Goal: Navigation & Orientation: Find specific page/section

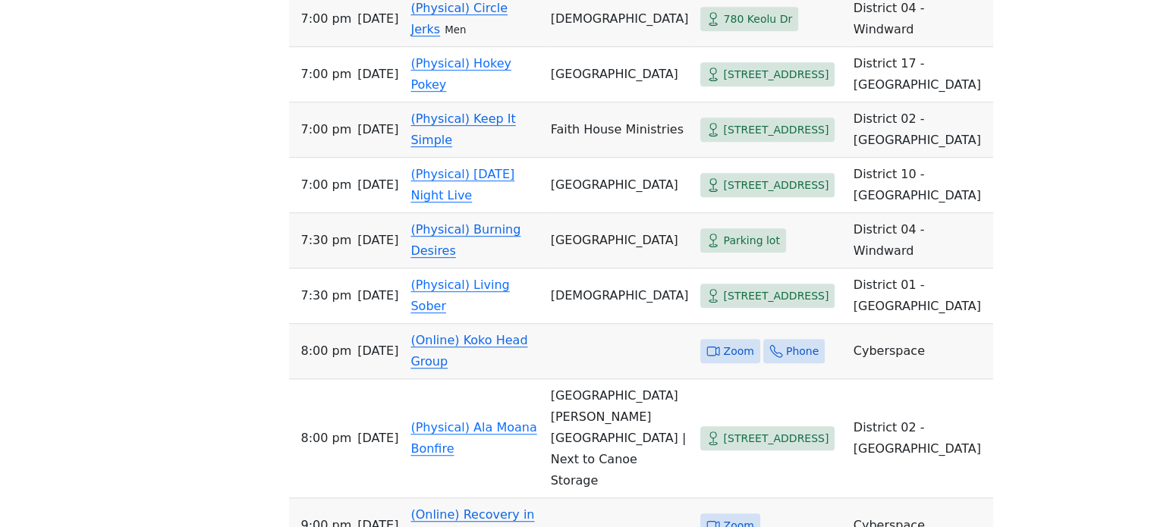
scroll to position [986, 0]
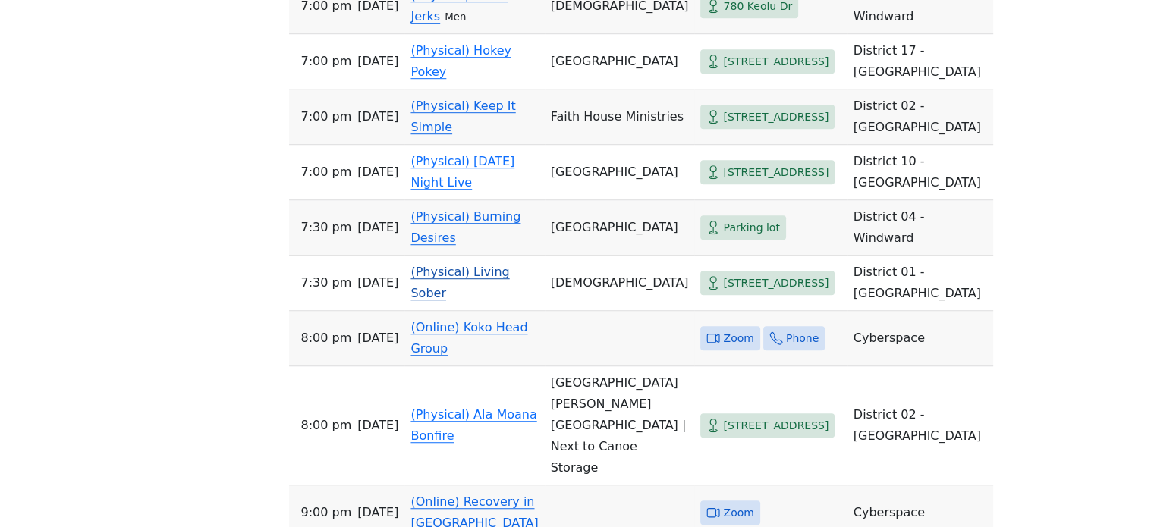
click at [477, 300] on link "(Physical) Living Sober" at bounding box center [459, 283] width 99 height 36
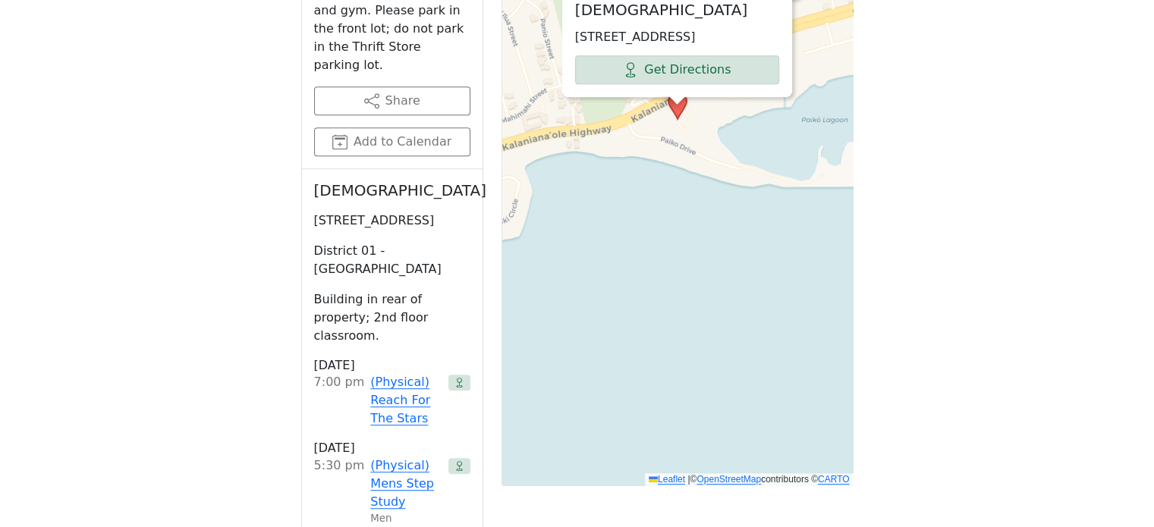
scroll to position [909, 0]
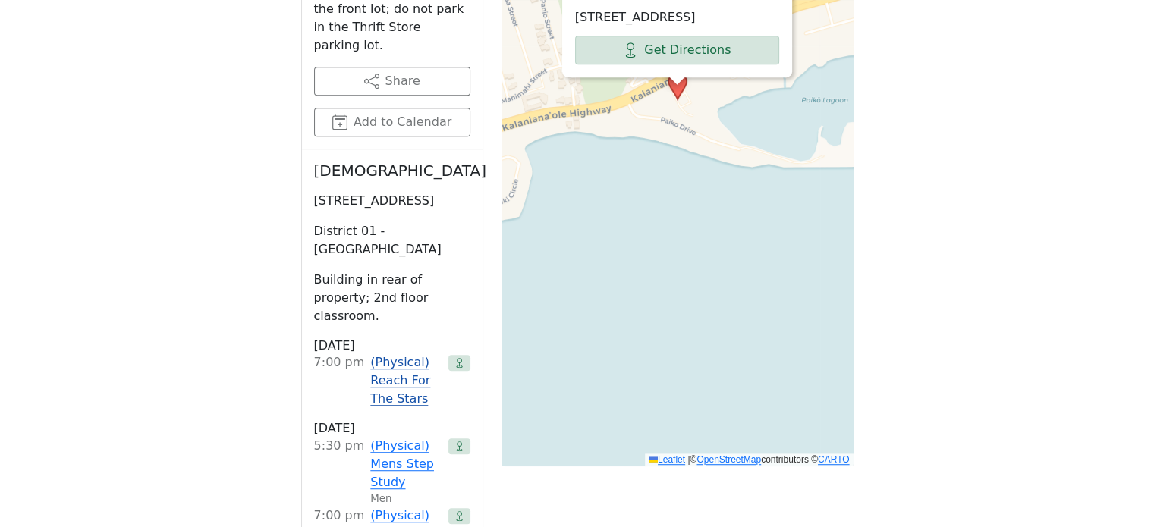
click at [423, 353] on link "(Physical) Reach For The Stars" at bounding box center [405, 380] width 71 height 55
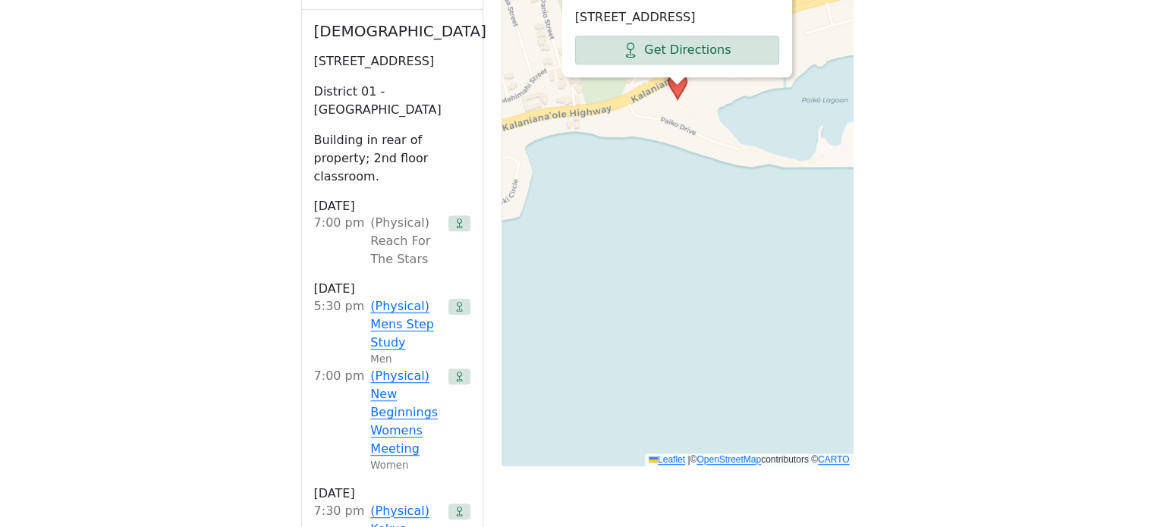
scroll to position [529, 0]
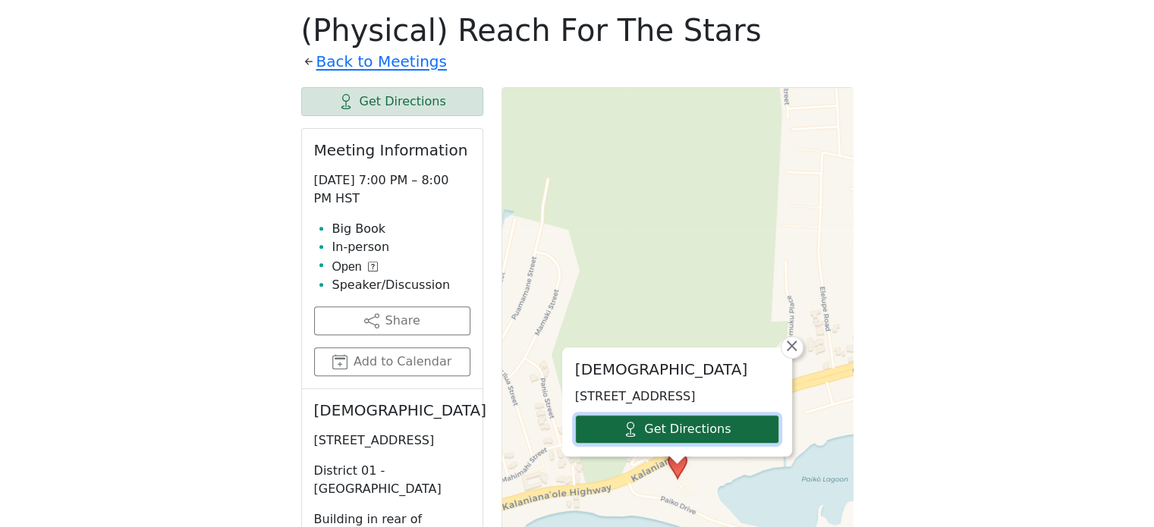
click at [601, 433] on link "Get Directions" at bounding box center [677, 429] width 204 height 29
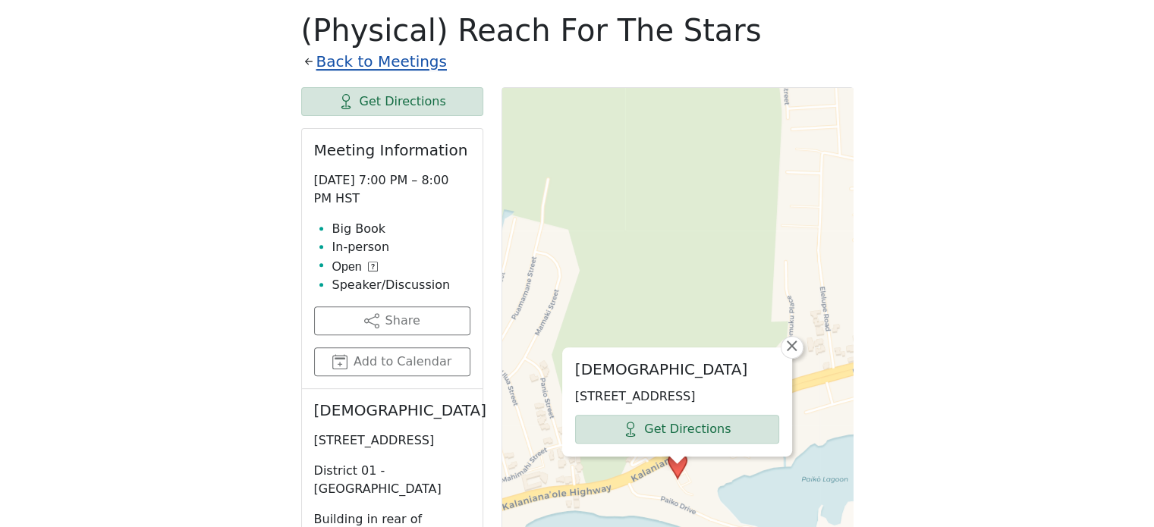
click at [416, 66] on link "Back to Meetings" at bounding box center [381, 62] width 130 height 27
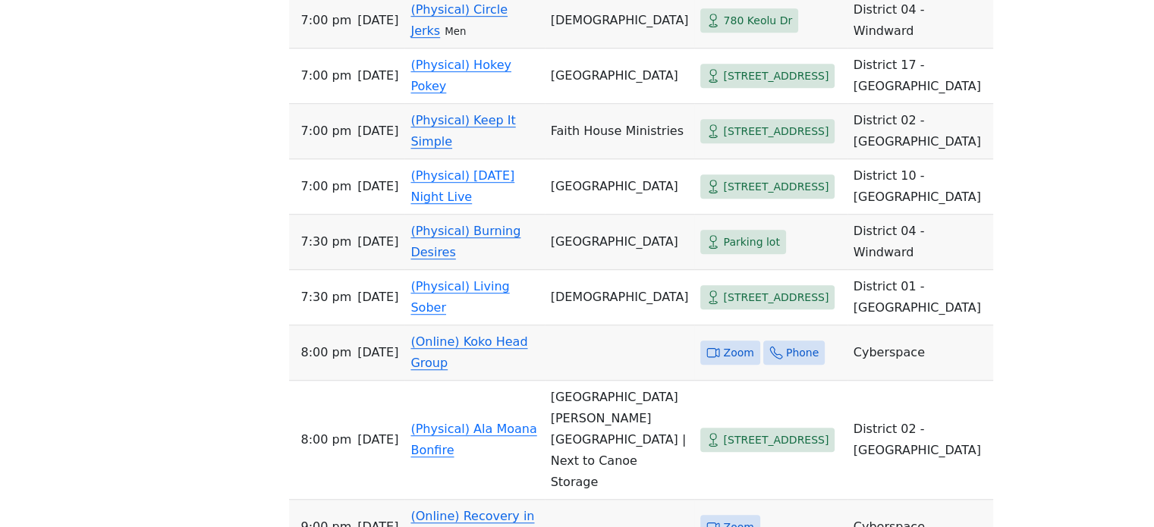
scroll to position [985, 0]
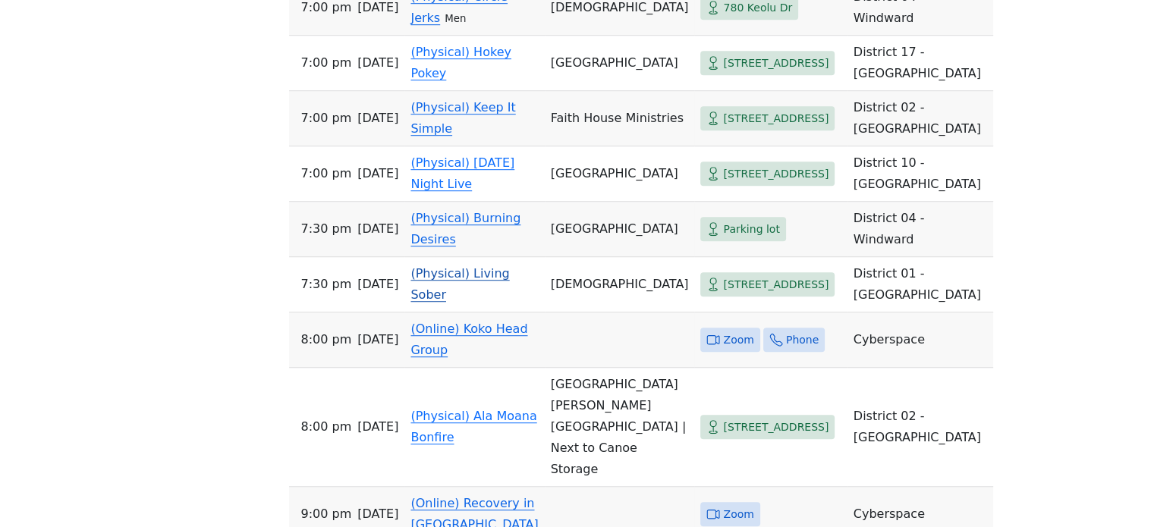
click at [458, 302] on link "(Physical) Living Sober" at bounding box center [459, 284] width 99 height 36
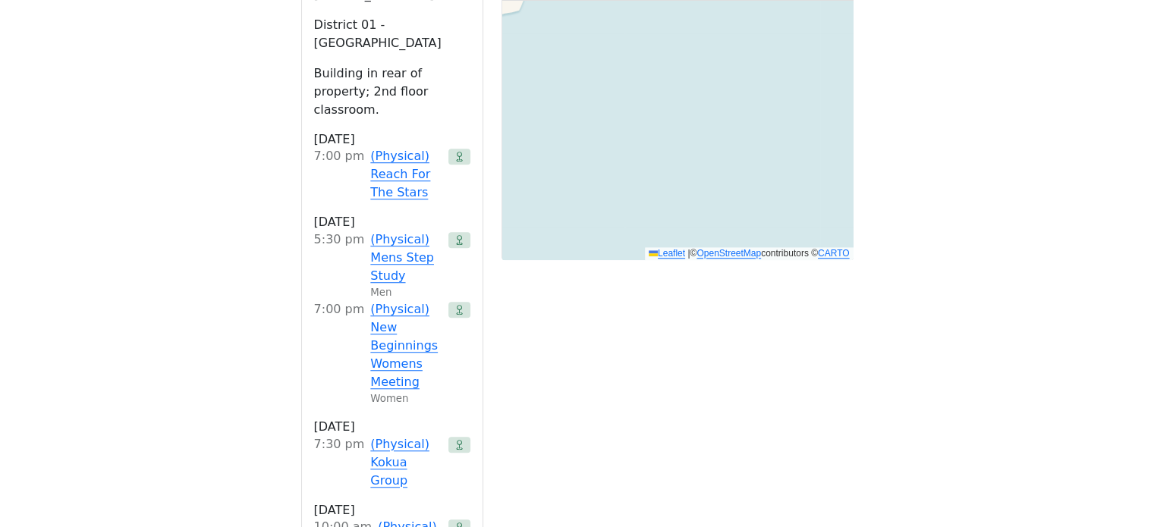
scroll to position [1136, 0]
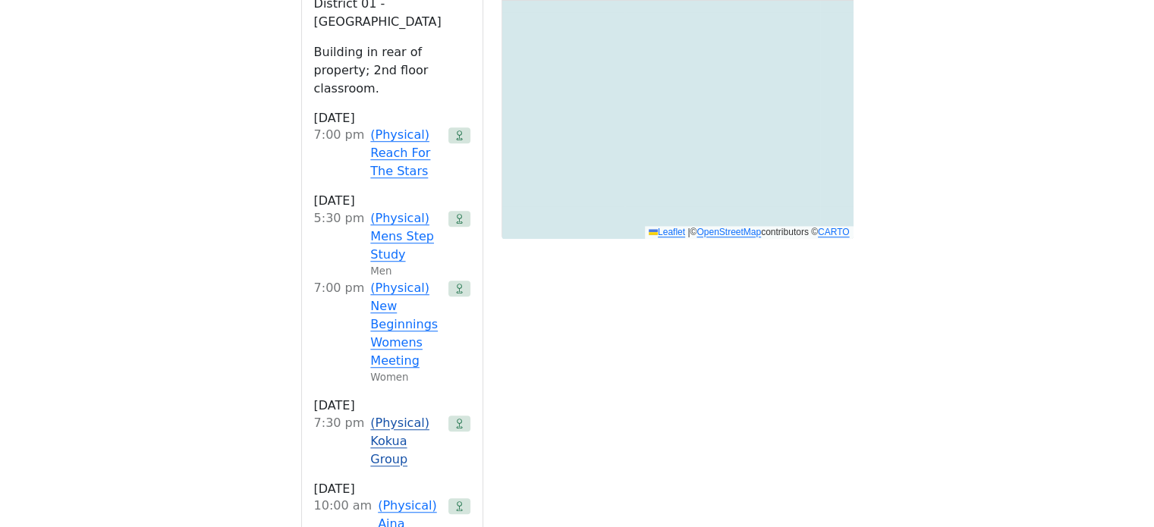
click at [414, 414] on link "(Physical) Kokua Group" at bounding box center [405, 441] width 71 height 55
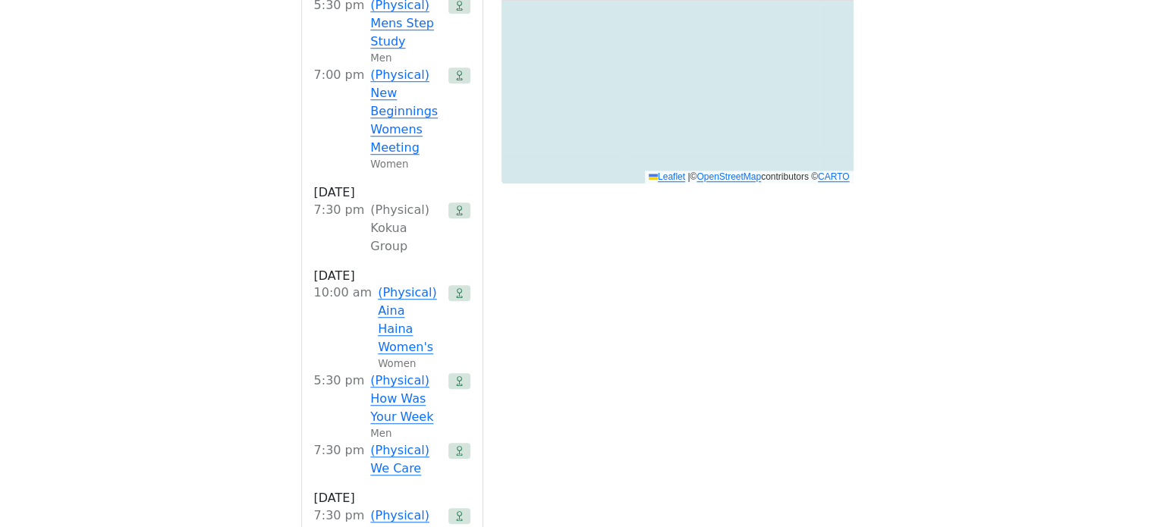
scroll to position [1212, 0]
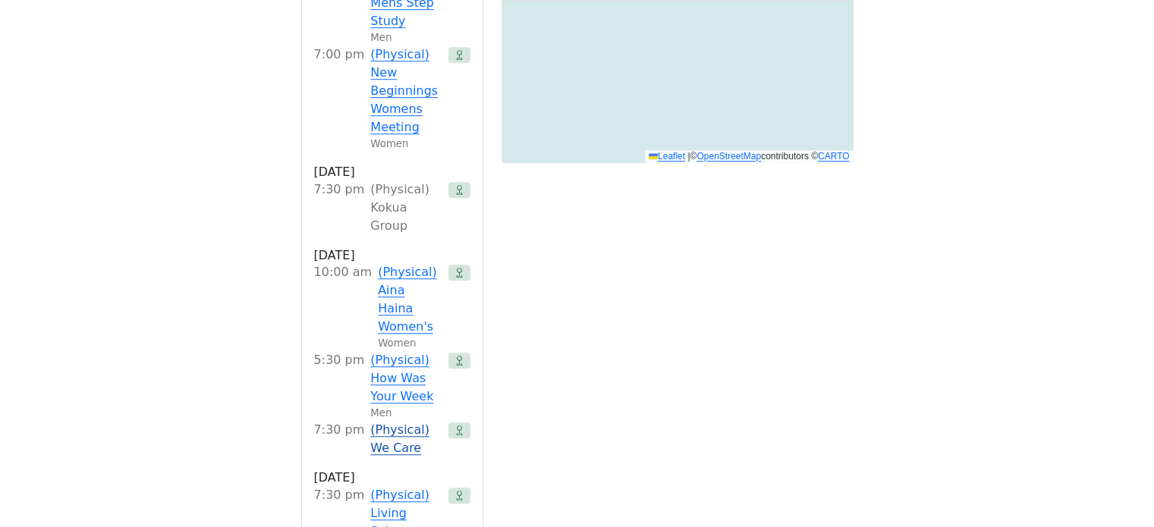
click at [385, 421] on link "(Physical) We Care" at bounding box center [405, 439] width 71 height 36
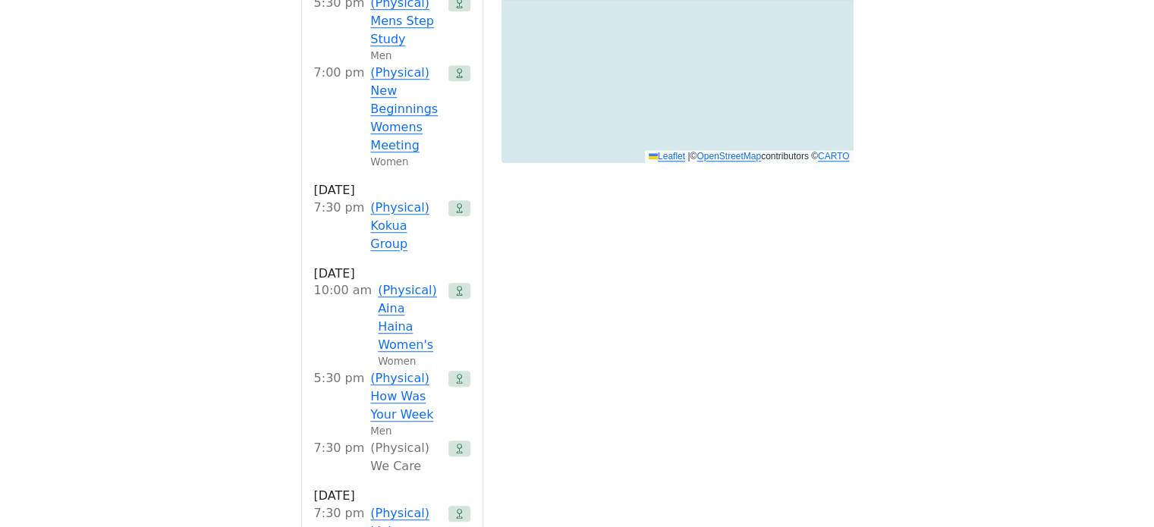
scroll to position [529, 0]
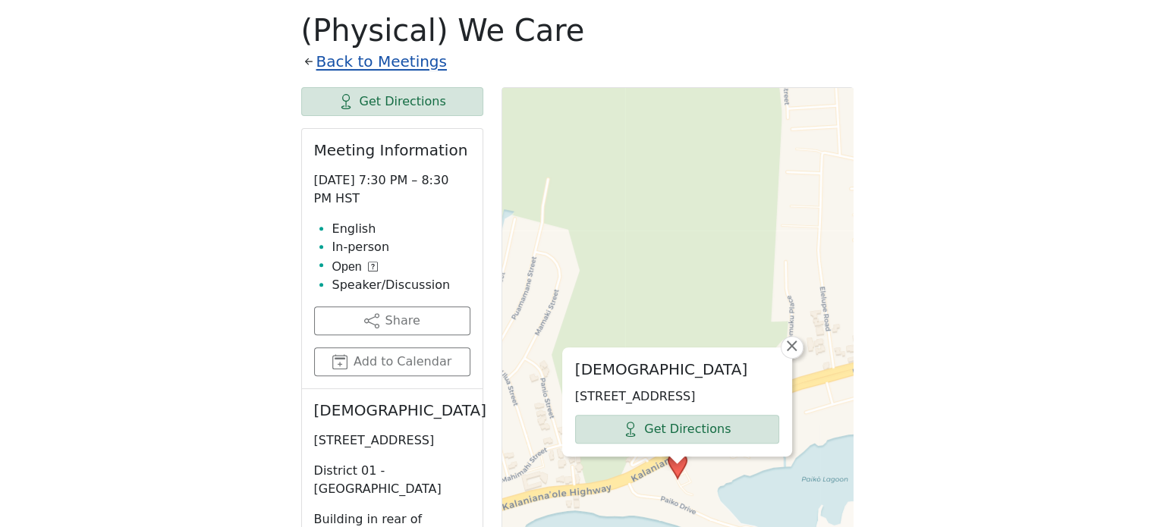
click at [369, 63] on link "Back to Meetings" at bounding box center [381, 62] width 130 height 27
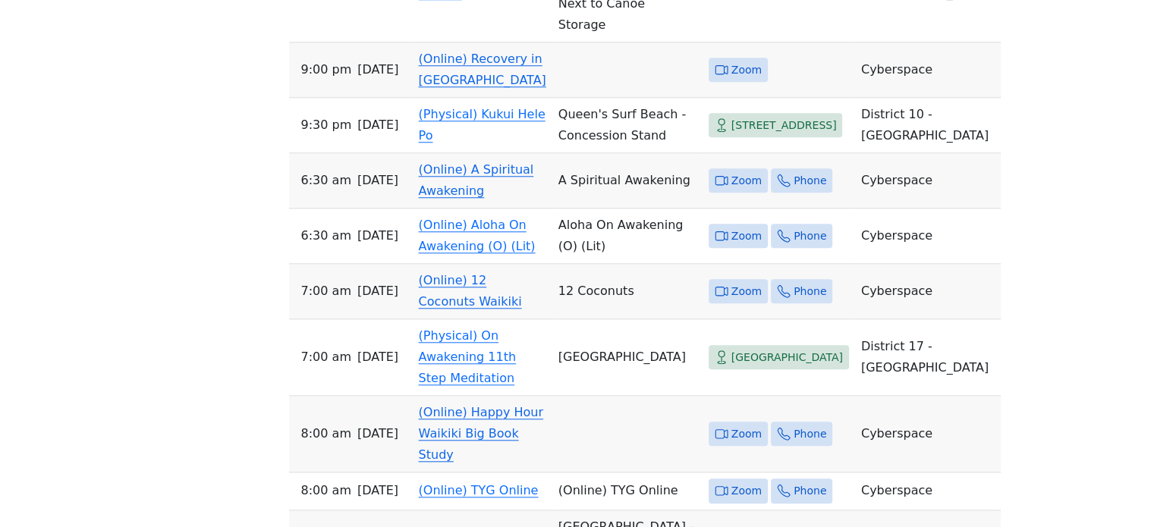
scroll to position [1440, 0]
